Goal: Information Seeking & Learning: Learn about a topic

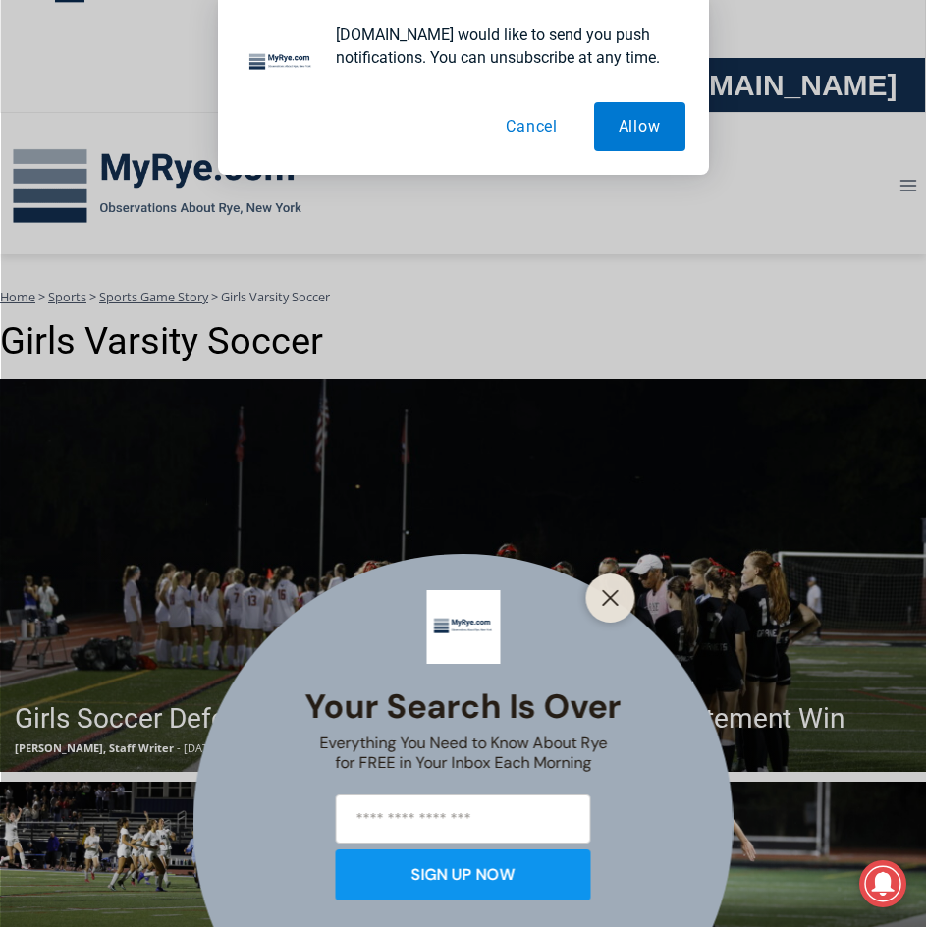
scroll to position [196, 0]
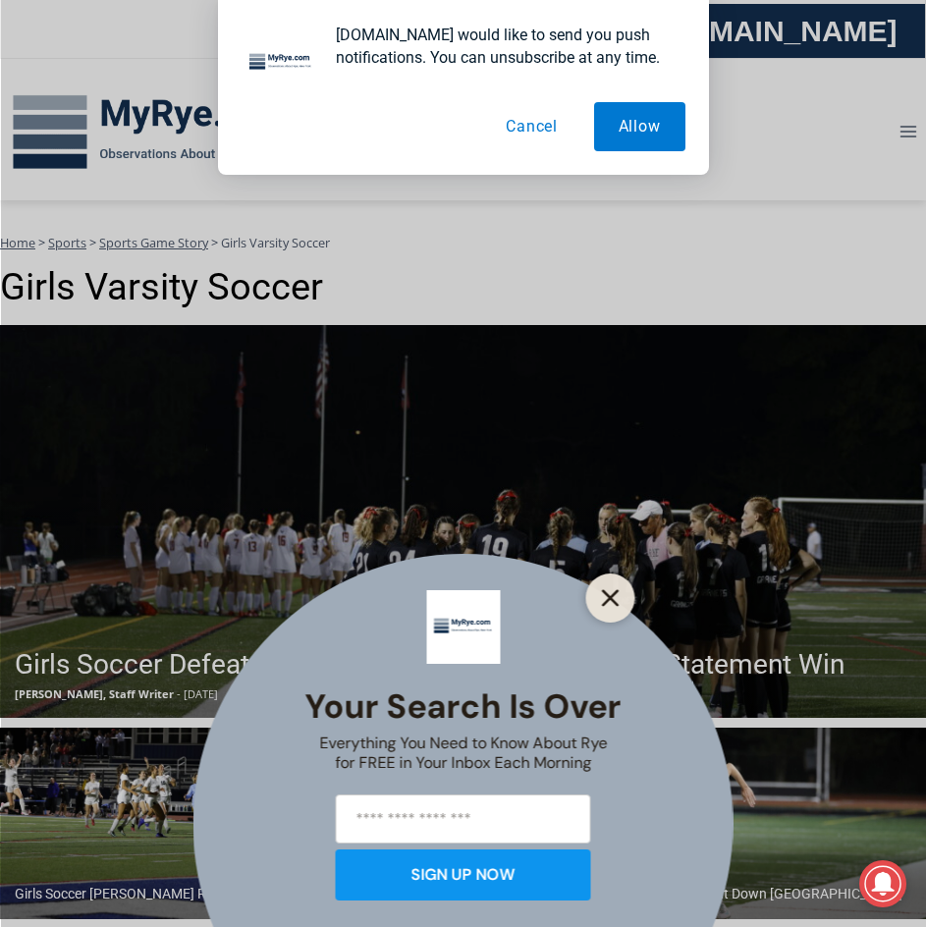
click at [604, 592] on line "Close" at bounding box center [610, 598] width 14 height 14
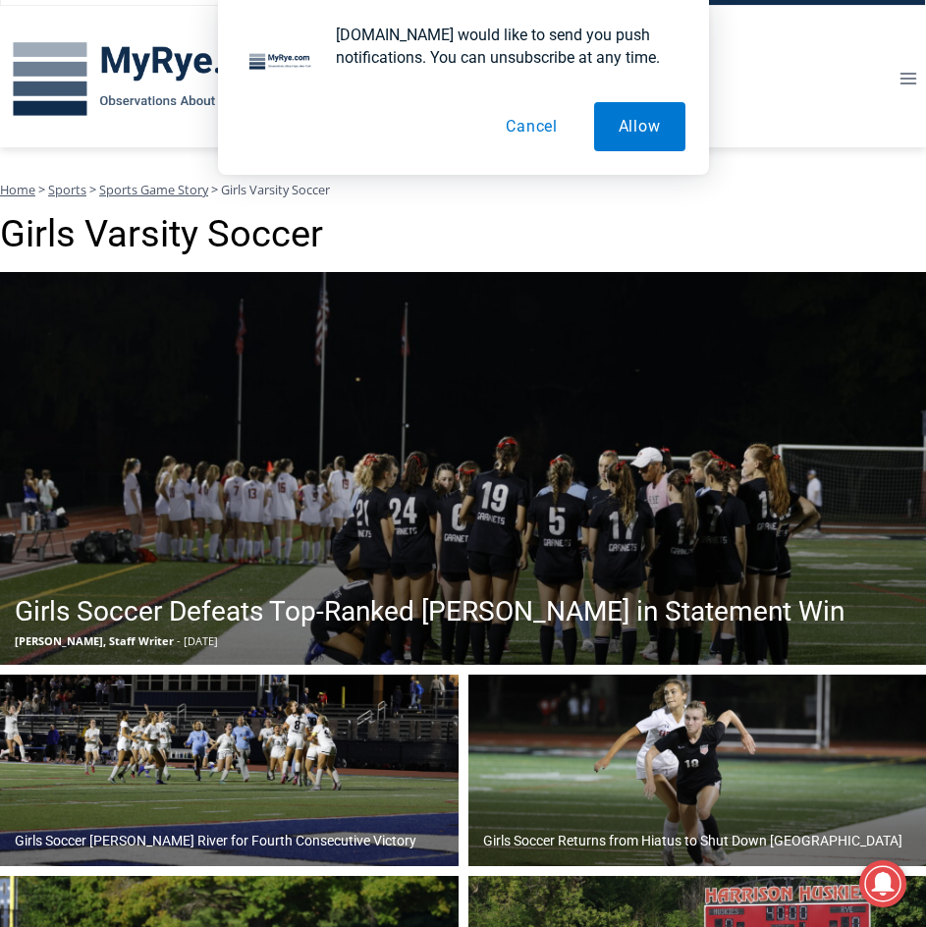
scroll to position [295, 0]
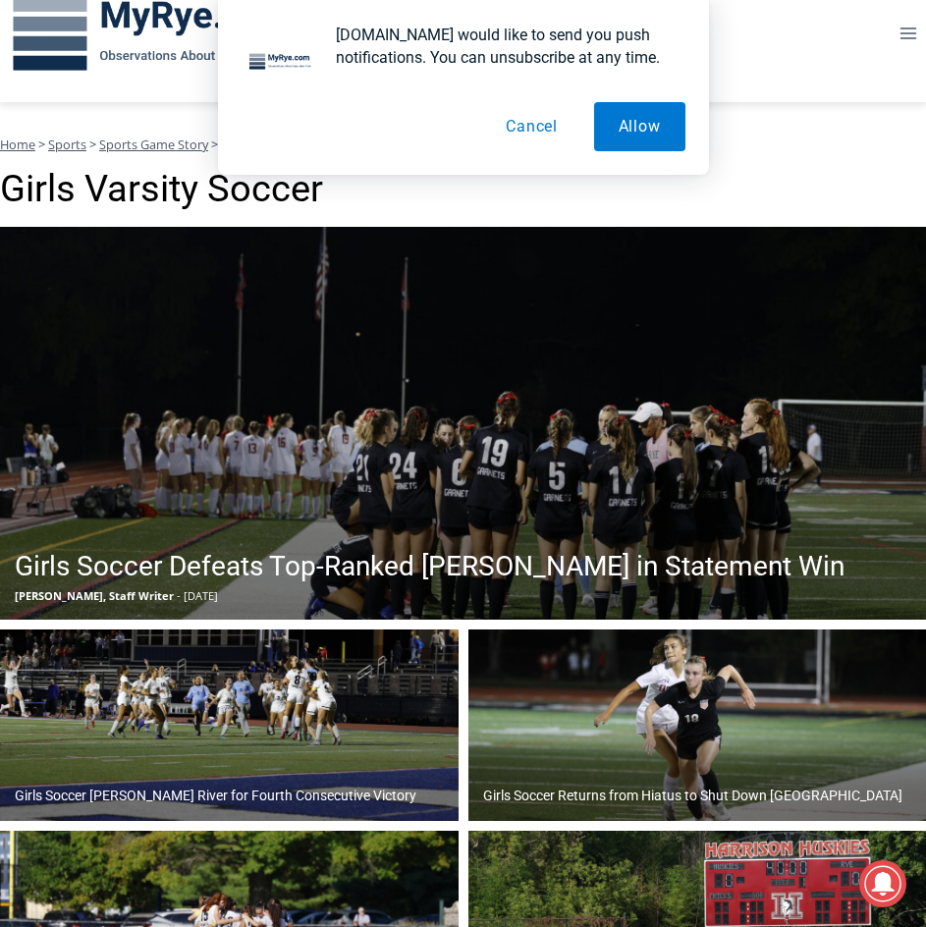
click at [511, 560] on h2 "Girls Soccer Defeats Top-Ranked [PERSON_NAME] in Statement Win" at bounding box center [430, 566] width 830 height 41
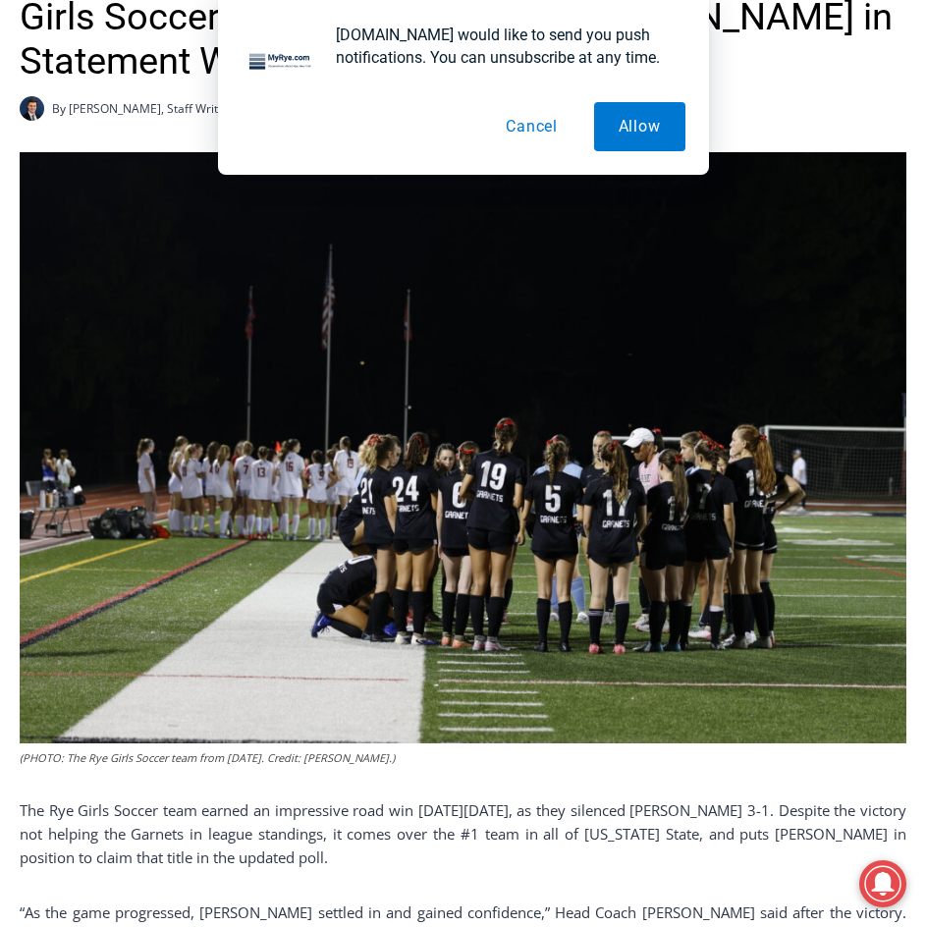
scroll to position [688, 0]
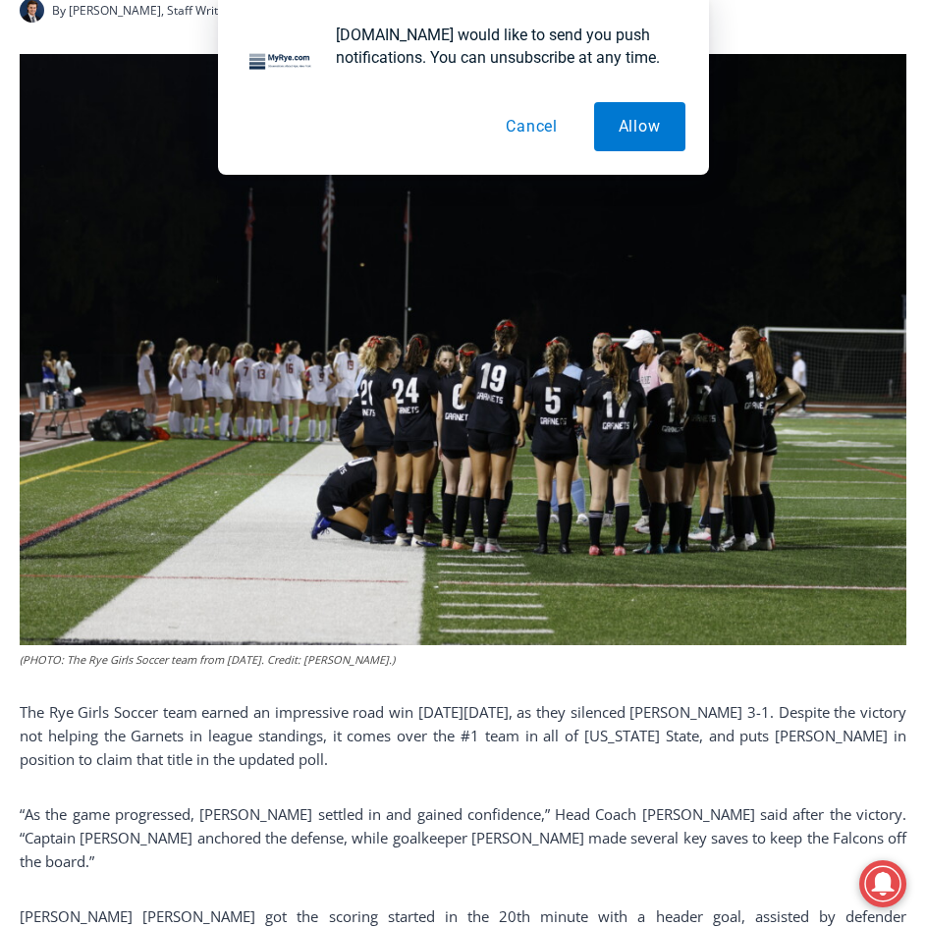
click at [518, 127] on button "Cancel" at bounding box center [531, 126] width 101 height 49
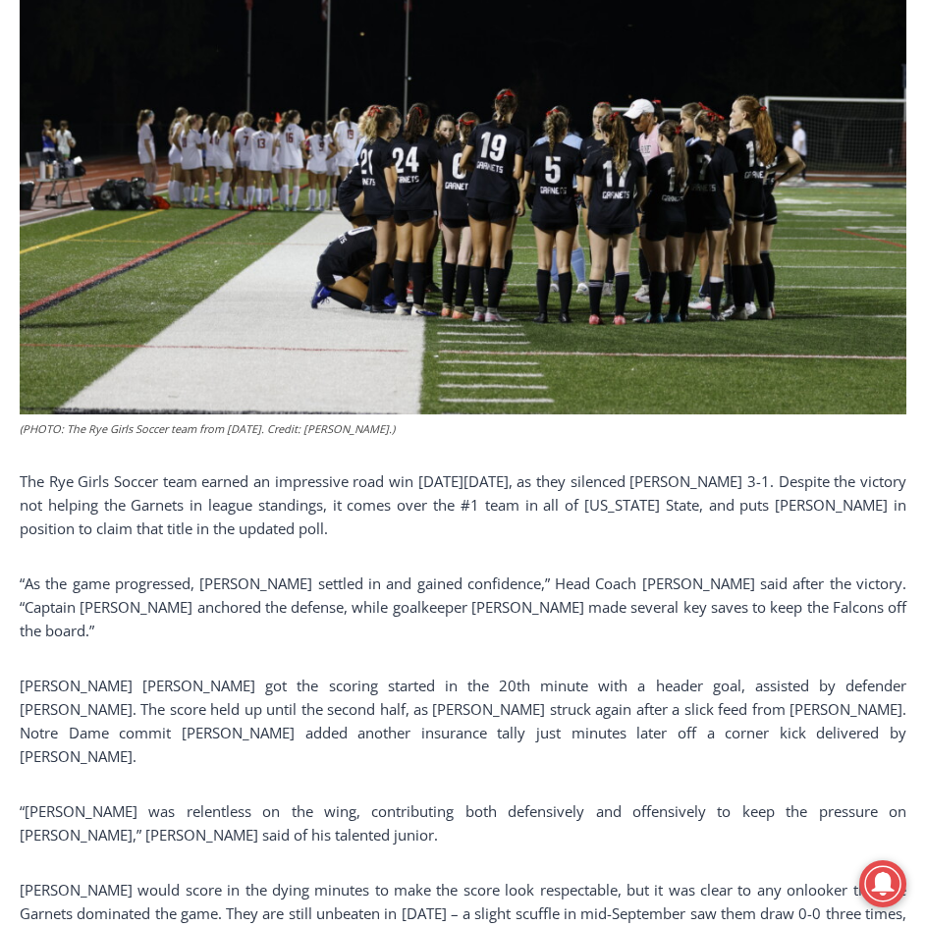
scroll to position [884, 0]
